Goal: Information Seeking & Learning: Learn about a topic

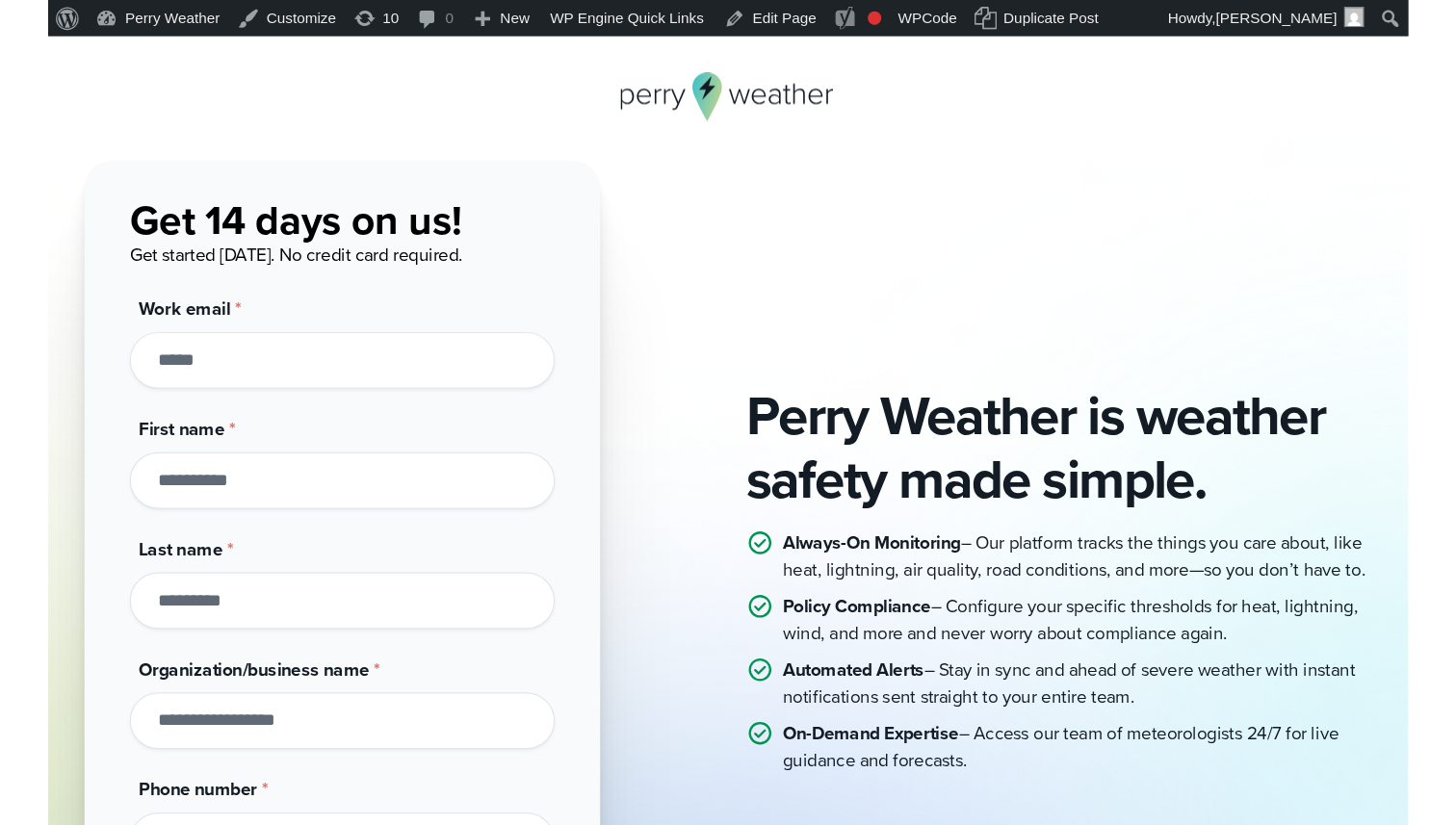
scroll to position [42, 0]
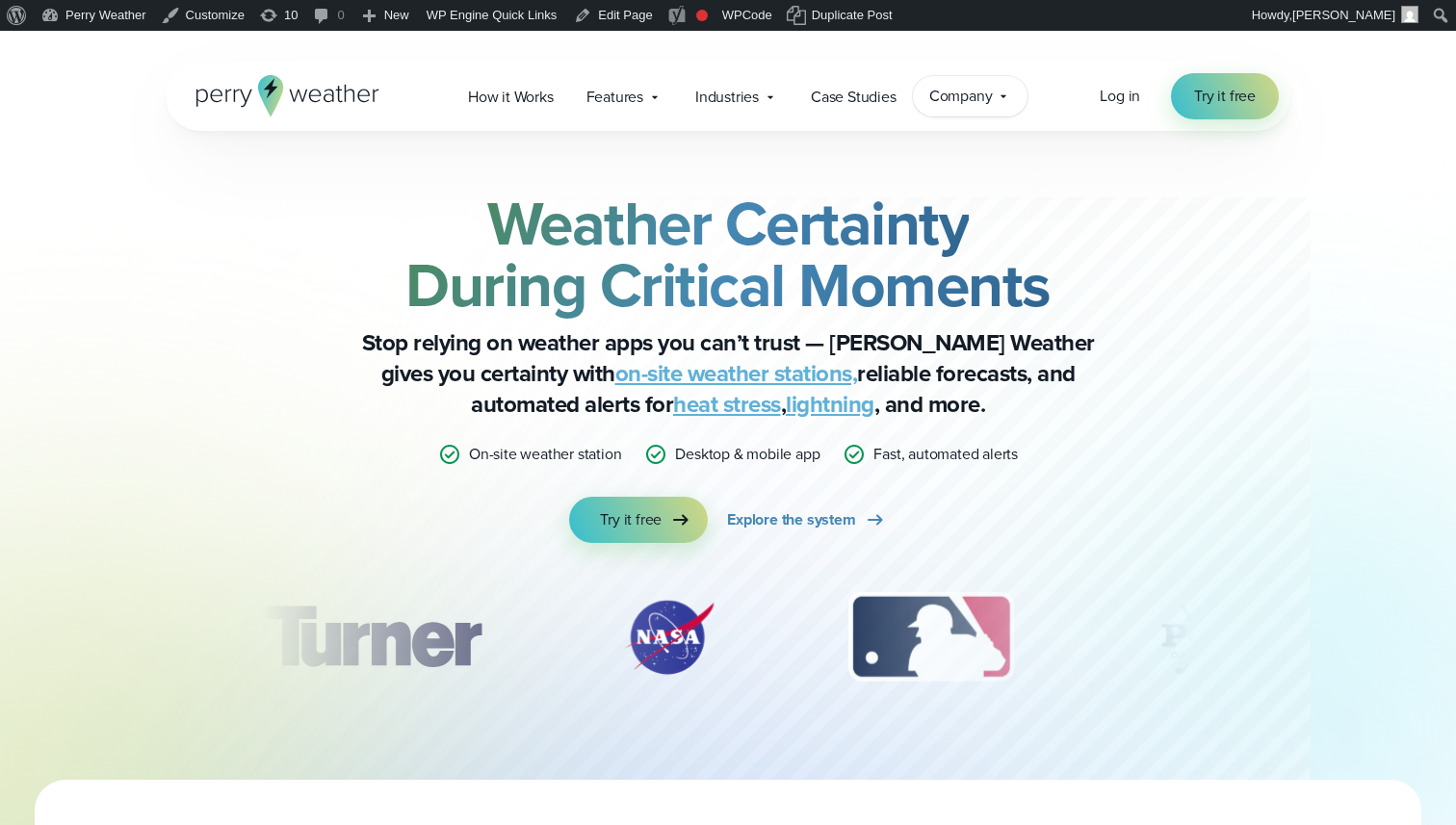
click at [944, 86] on span "Company" at bounding box center [960, 96] width 63 height 23
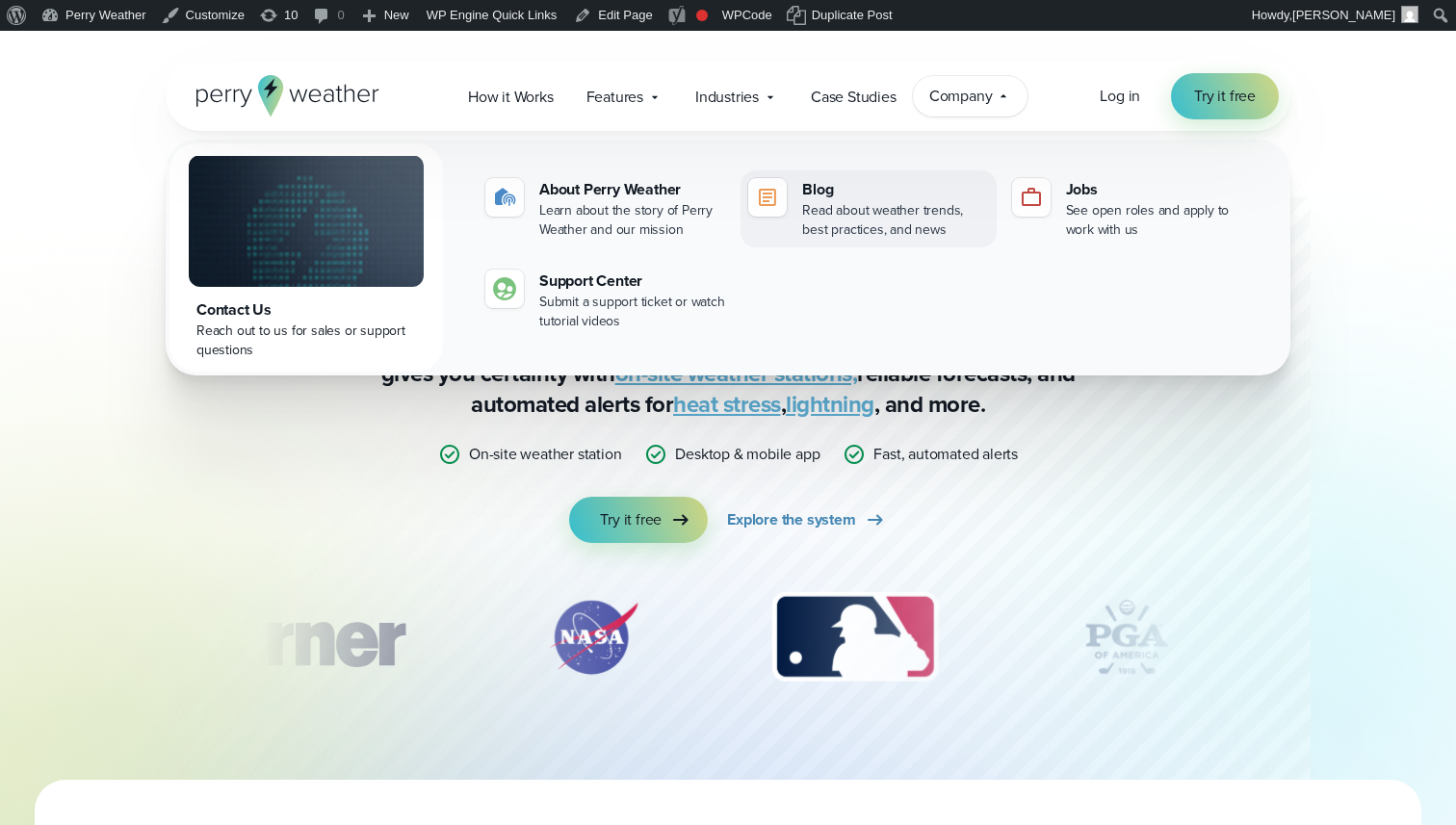
click at [834, 215] on div "Read about weather trends, best practices, and news" at bounding box center [894, 221] width 186 height 39
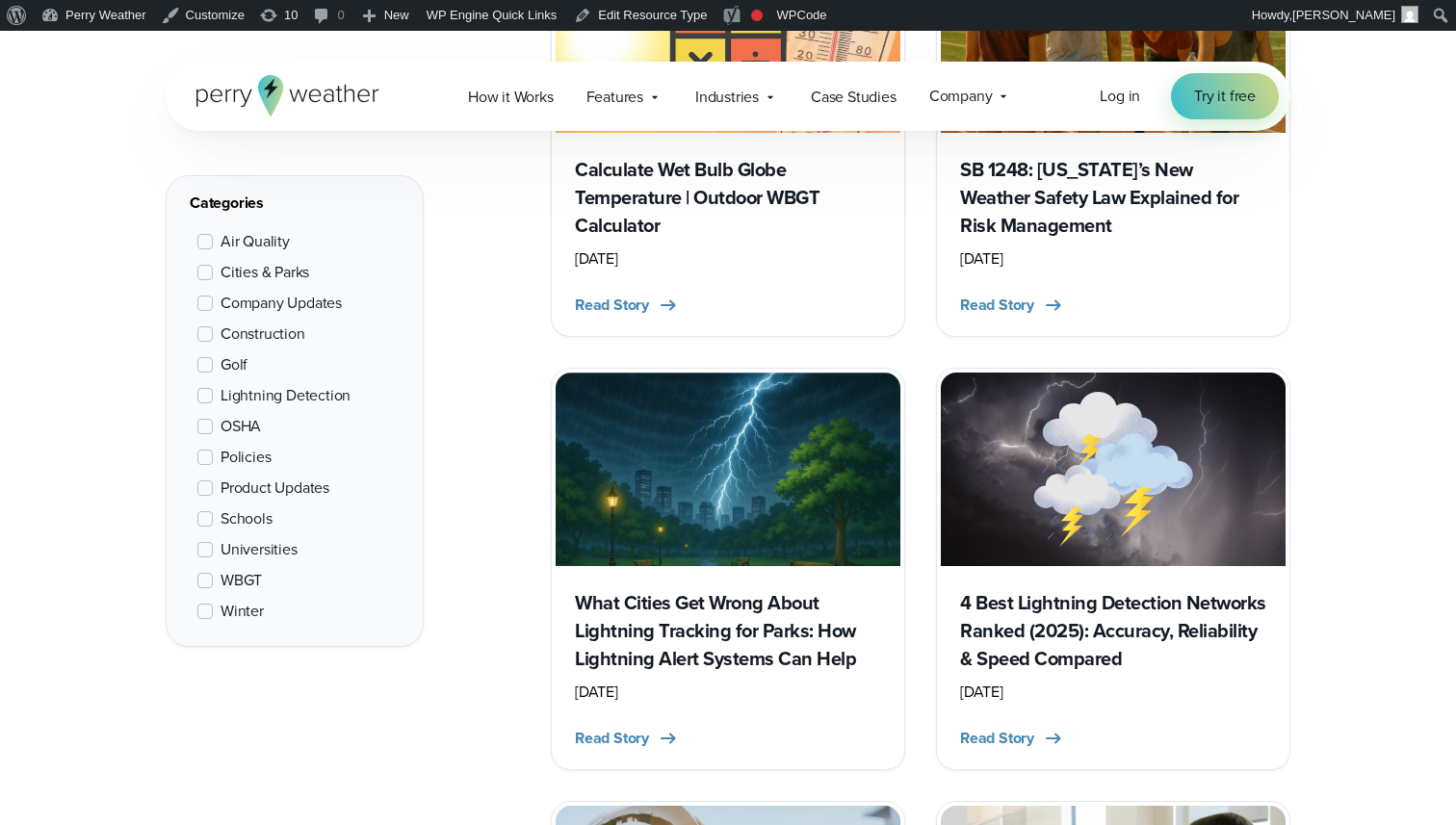
scroll to position [1388, 0]
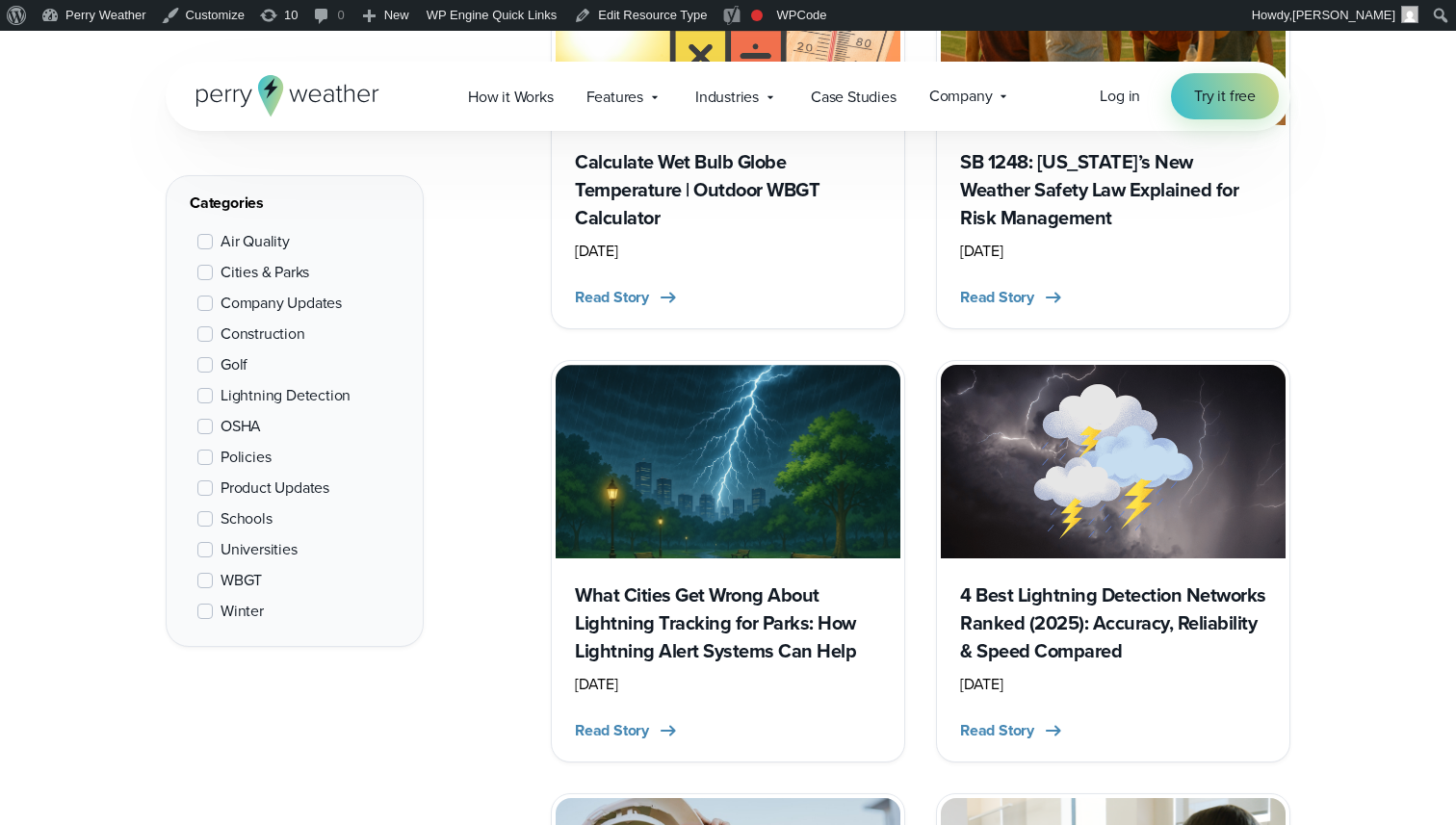
click at [748, 627] on h3 "What Cities Get Wrong About Lightning Tracking for Parks: How Lightning Alert S…" at bounding box center [728, 624] width 306 height 84
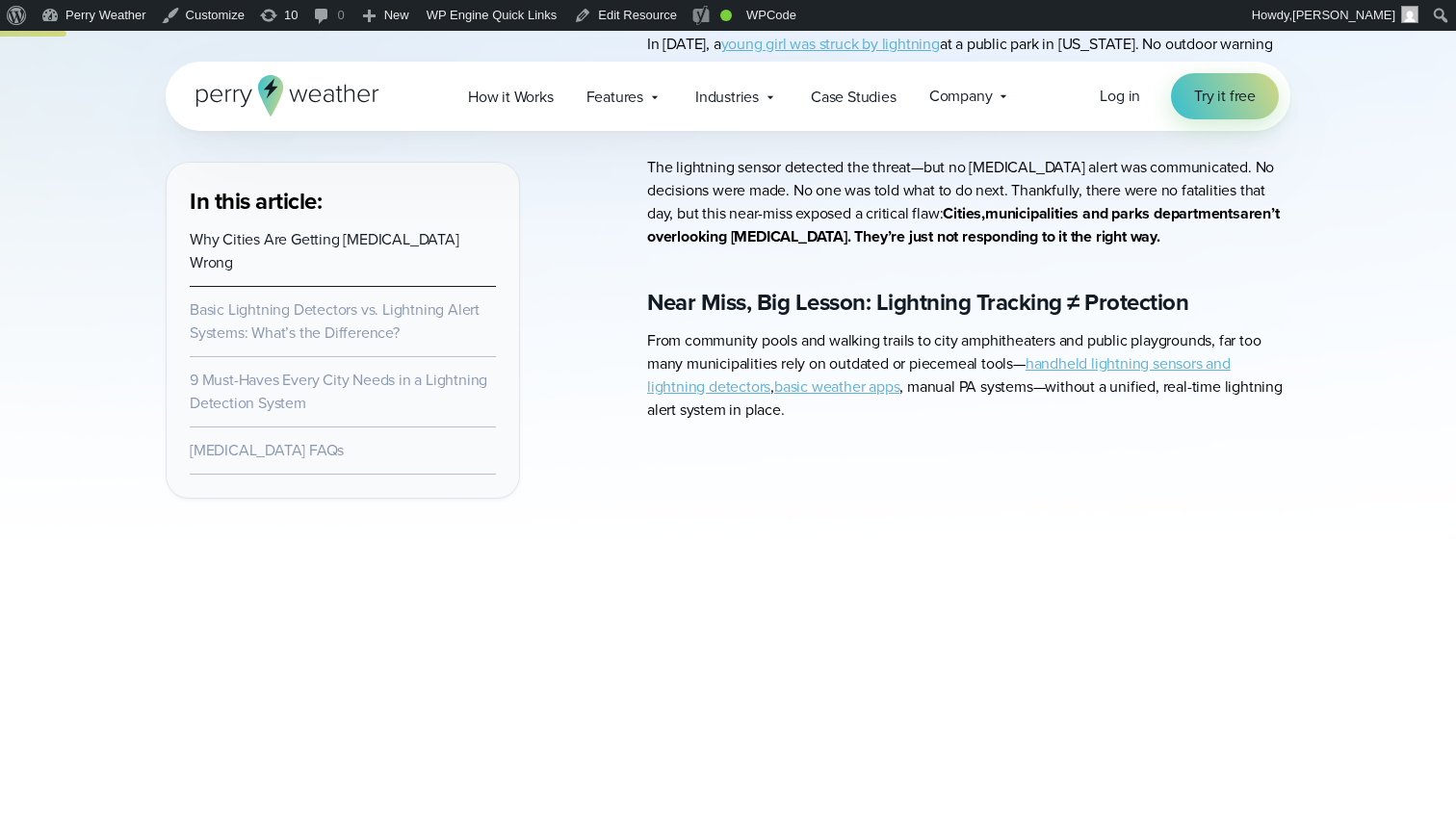
scroll to position [774, 0]
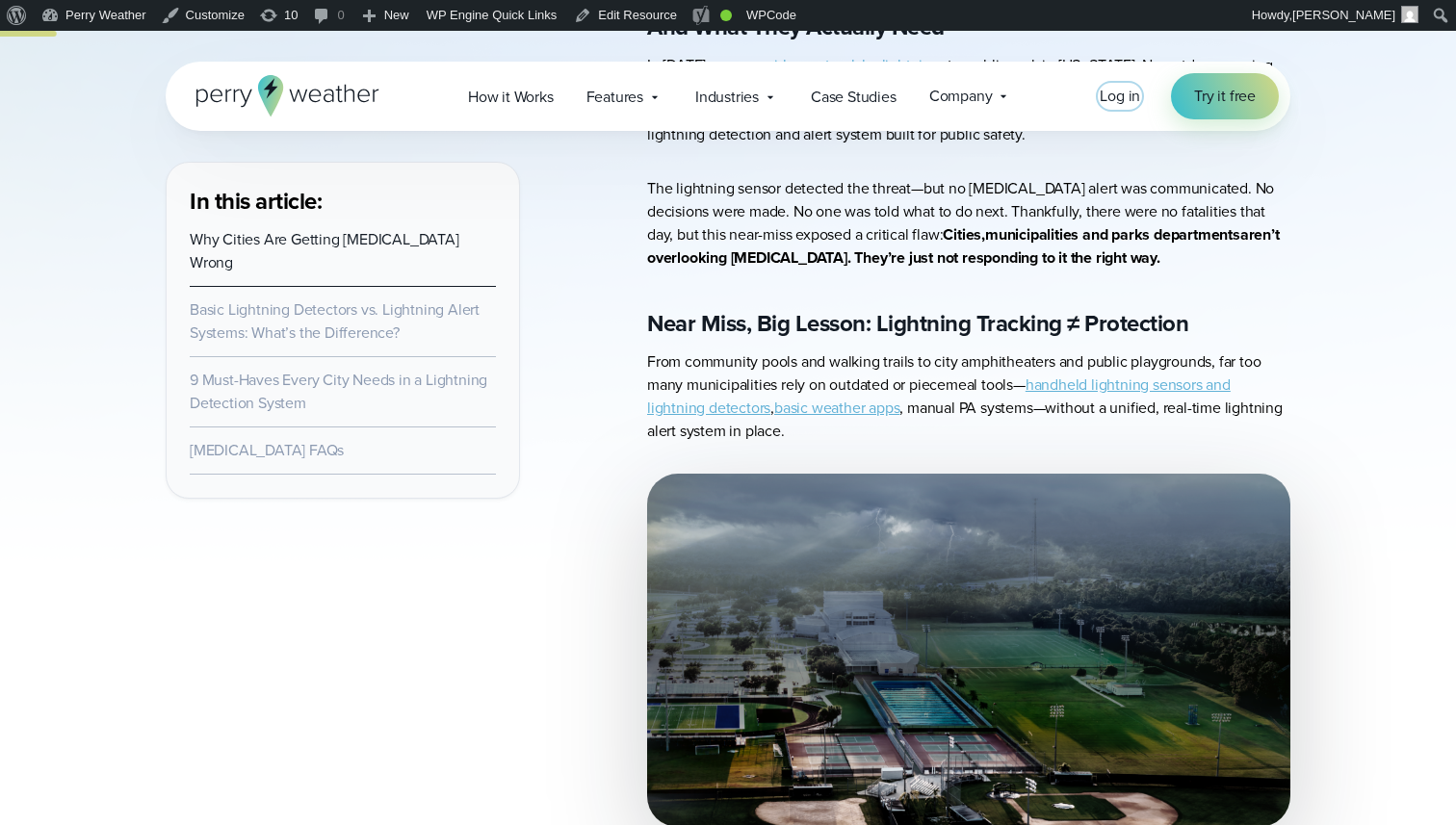
click at [1125, 103] on span "Log in" at bounding box center [1121, 95] width 41 height 22
